Goal: Find specific page/section: Find specific page/section

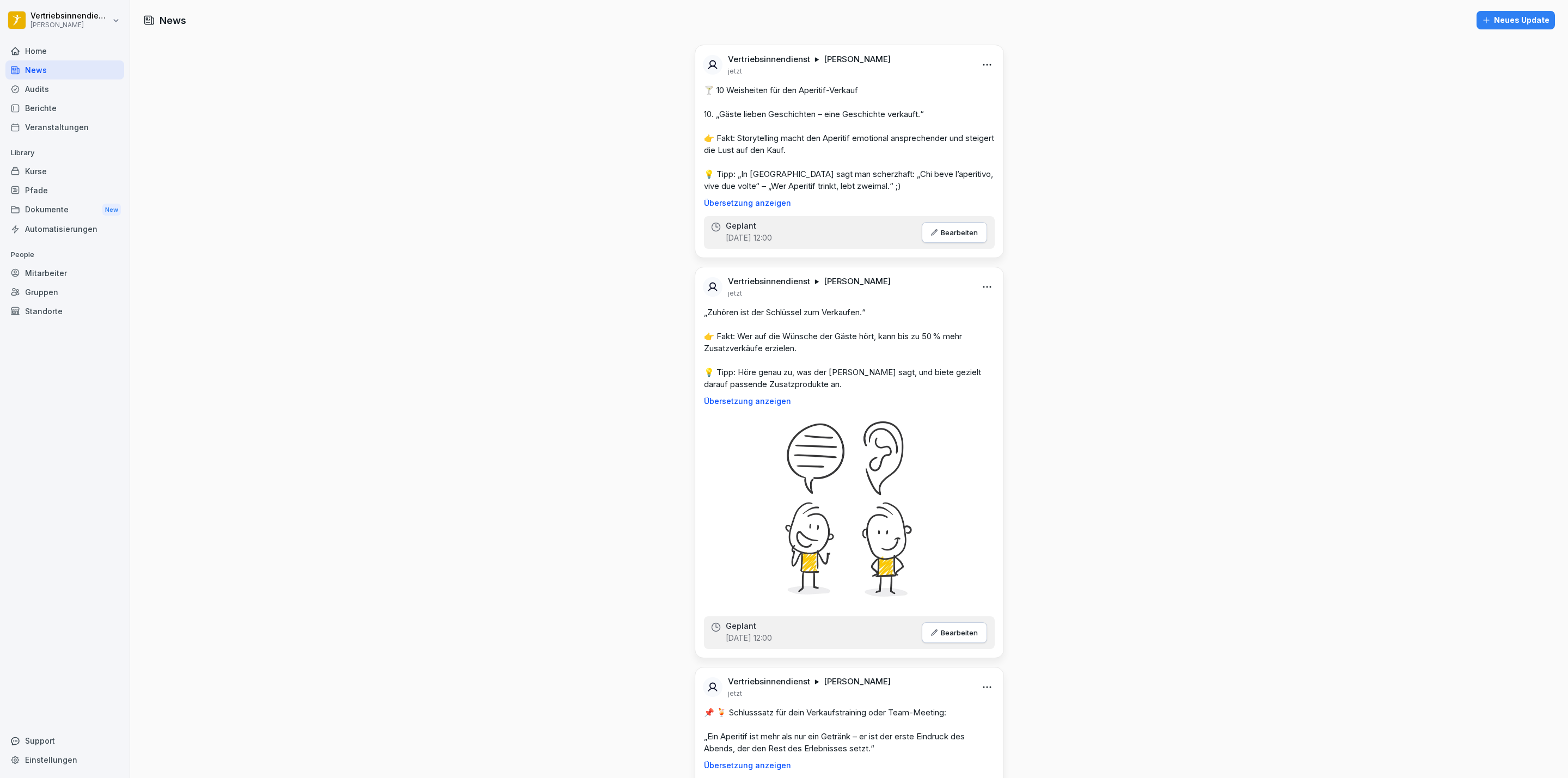
scroll to position [2288, 0]
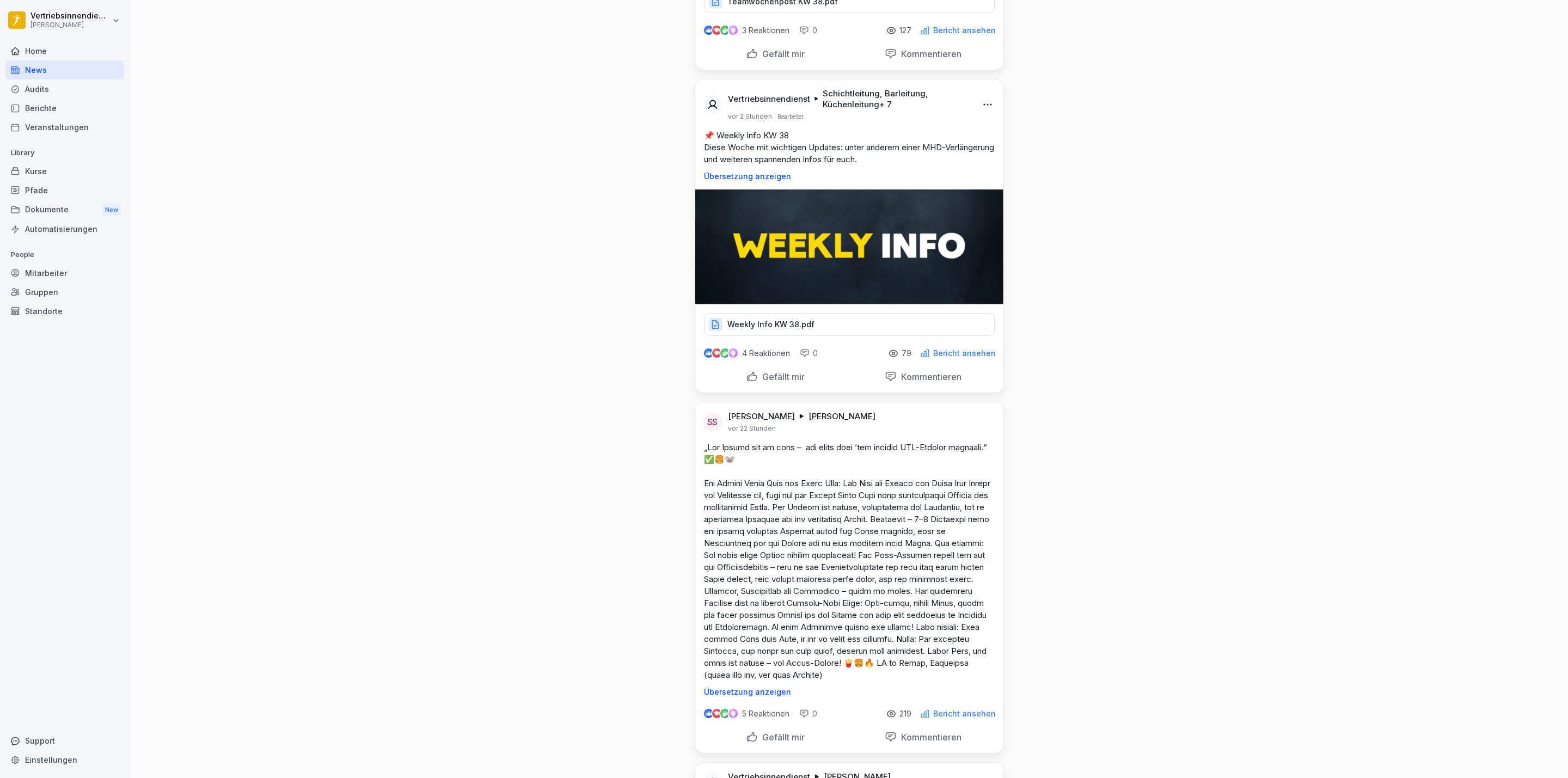
click at [35, 87] on div "Audits" at bounding box center [64, 89] width 119 height 19
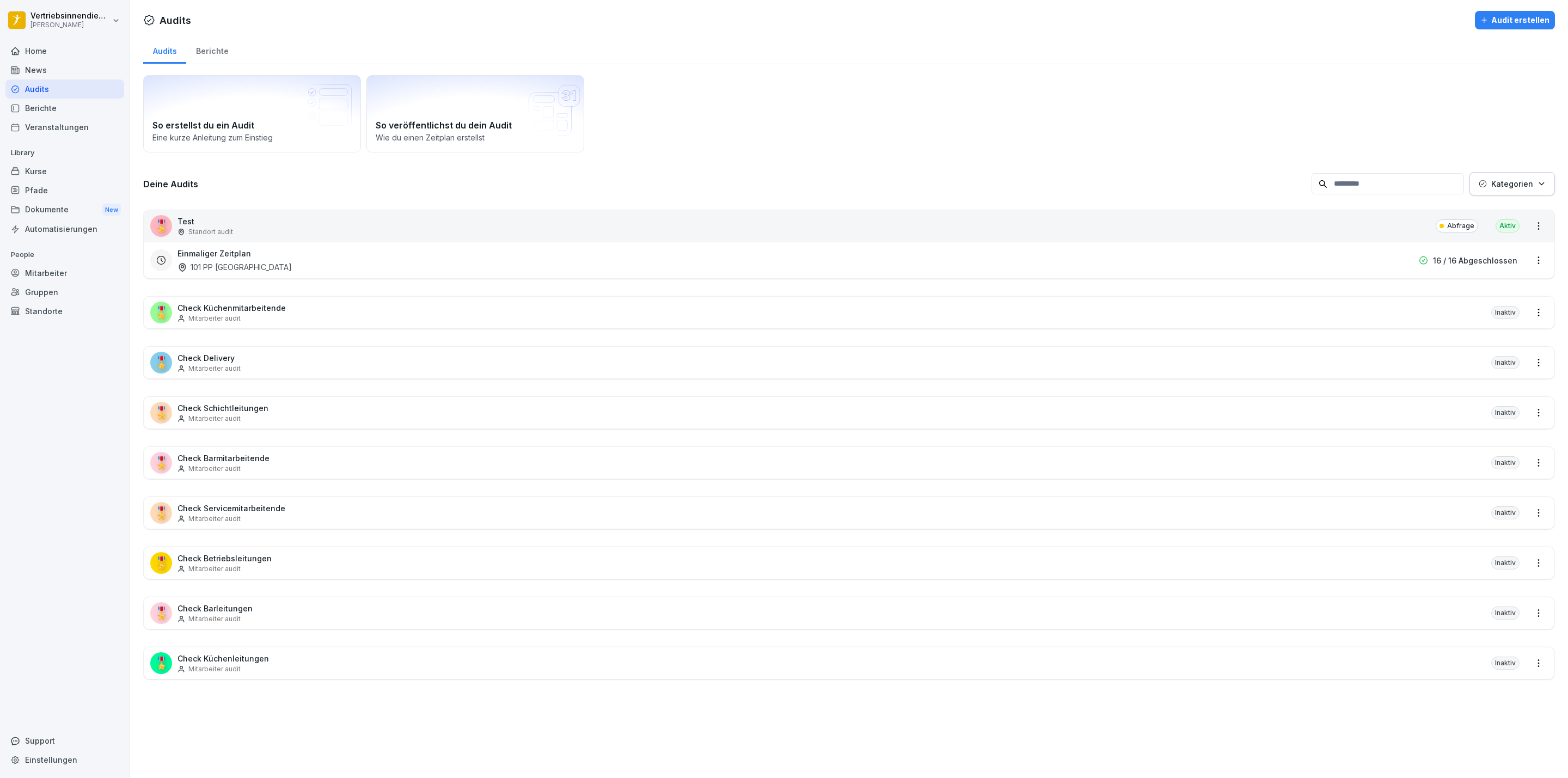
click at [31, 72] on div "News" at bounding box center [64, 70] width 119 height 19
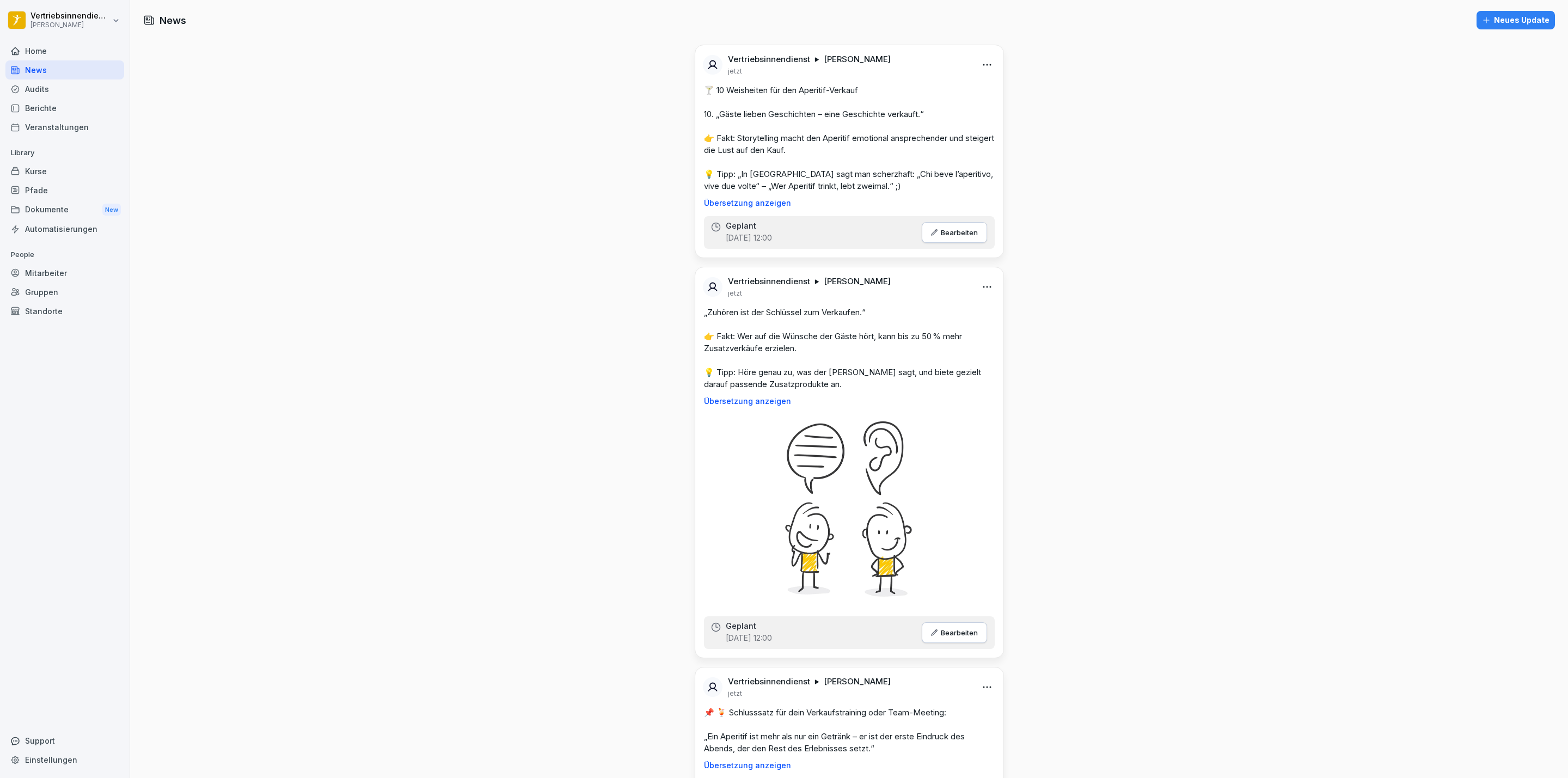
click at [1506, 21] on div "Neues Update" at bounding box center [1516, 20] width 68 height 12
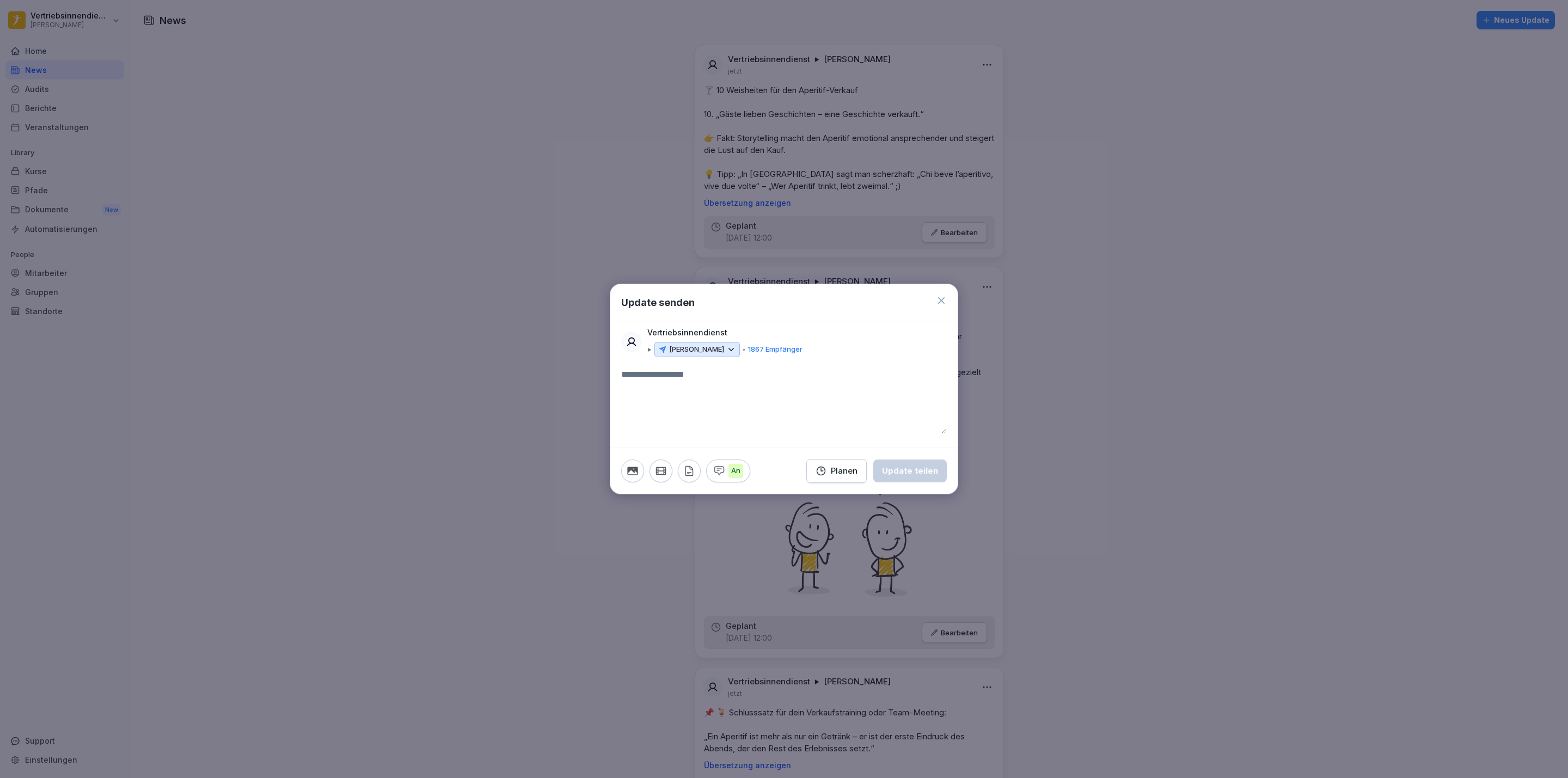
click at [1188, 422] on div at bounding box center [784, 389] width 1568 height 778
click at [944, 304] on icon at bounding box center [941, 301] width 11 height 11
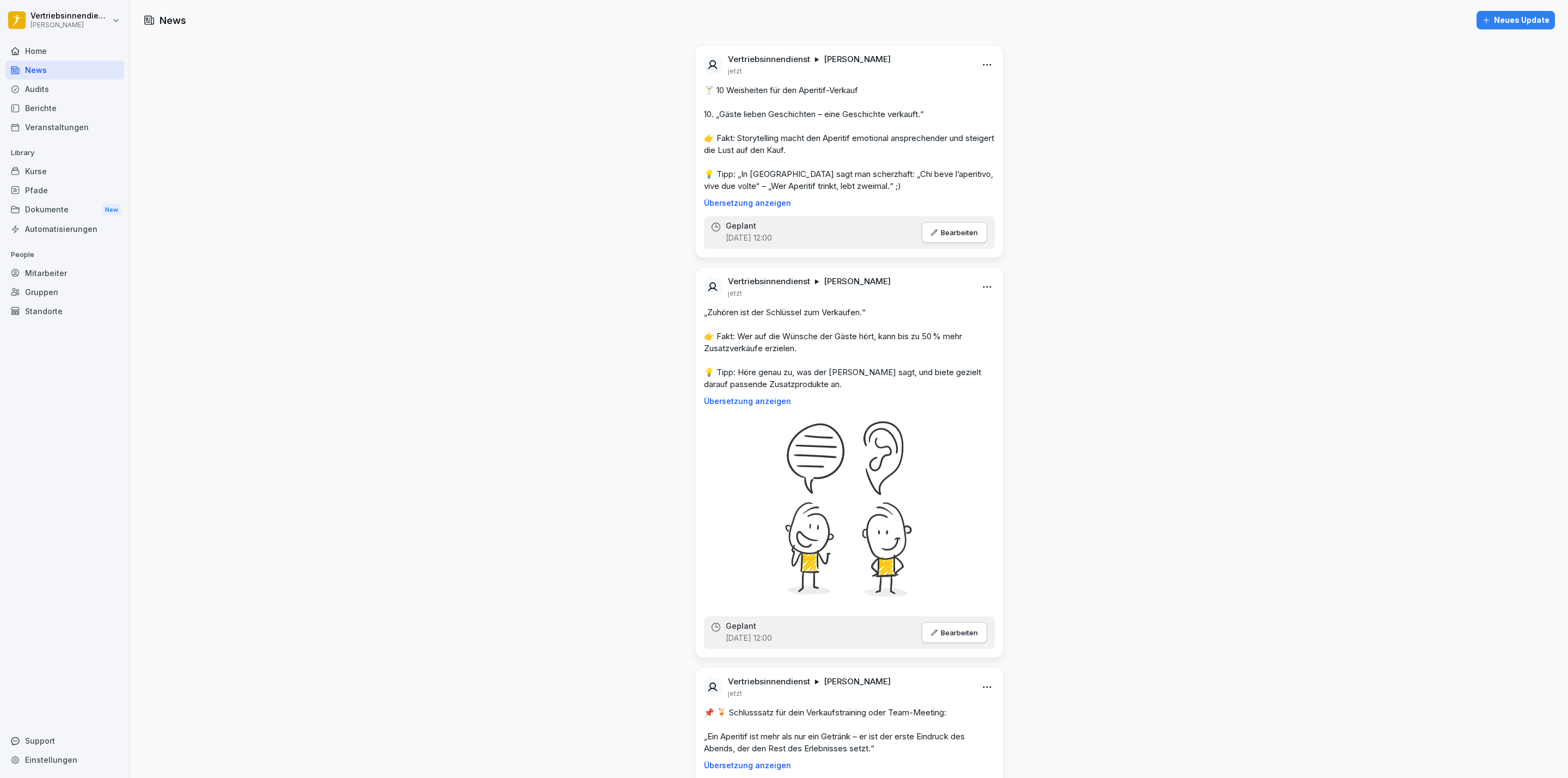
click at [39, 82] on div "Audits" at bounding box center [64, 89] width 119 height 19
